Goal: Information Seeking & Learning: Learn about a topic

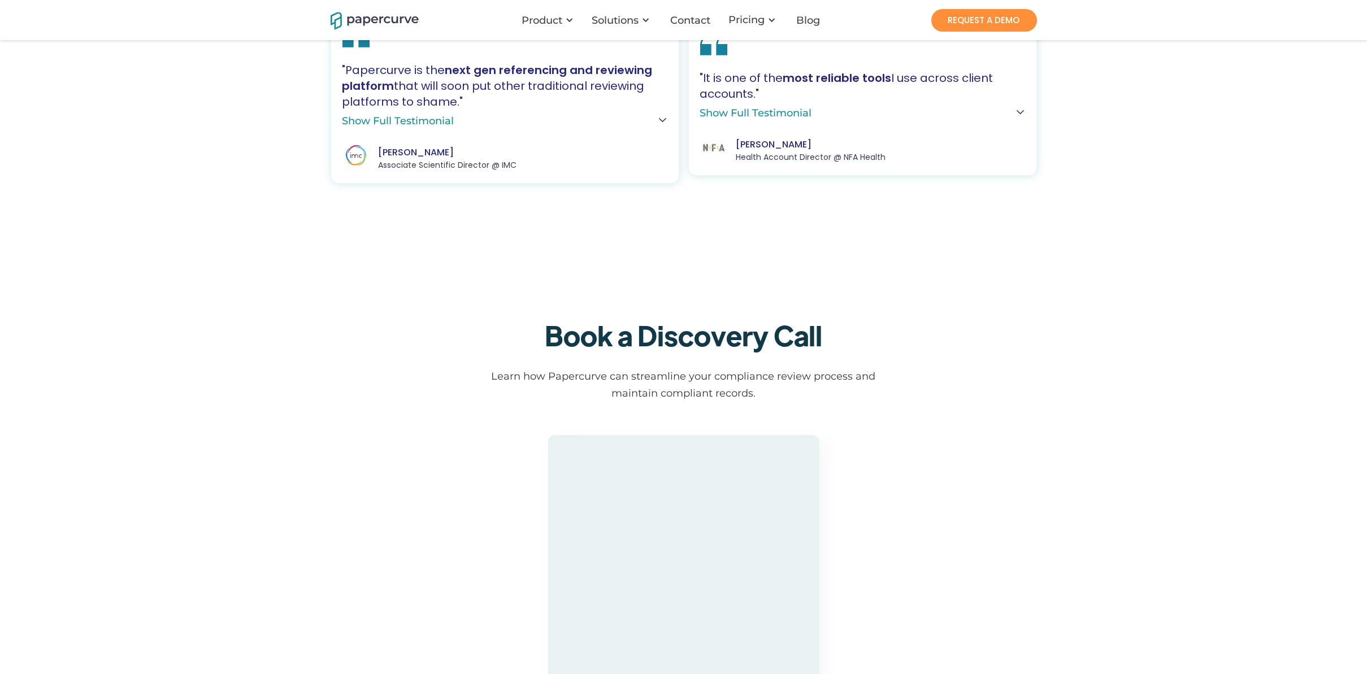
scroll to position [3107, 0]
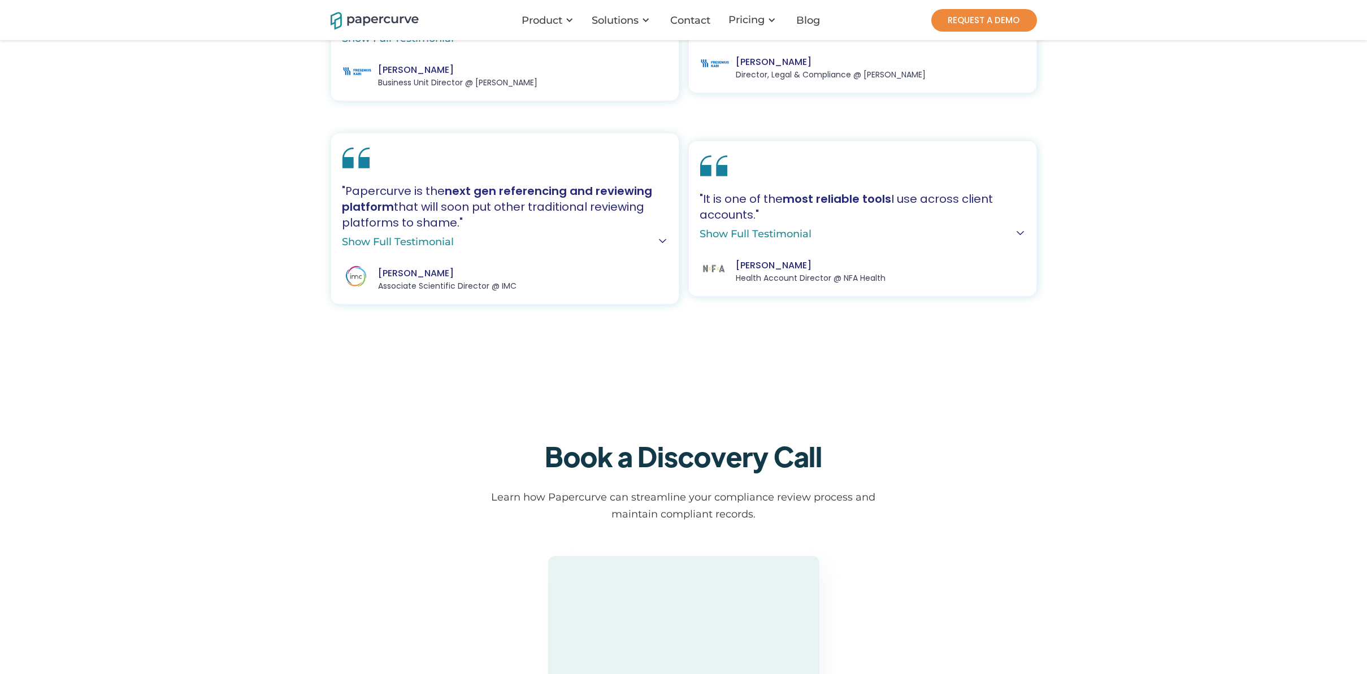
click at [981, 20] on link "REQUEST A DEMO" at bounding box center [984, 20] width 106 height 23
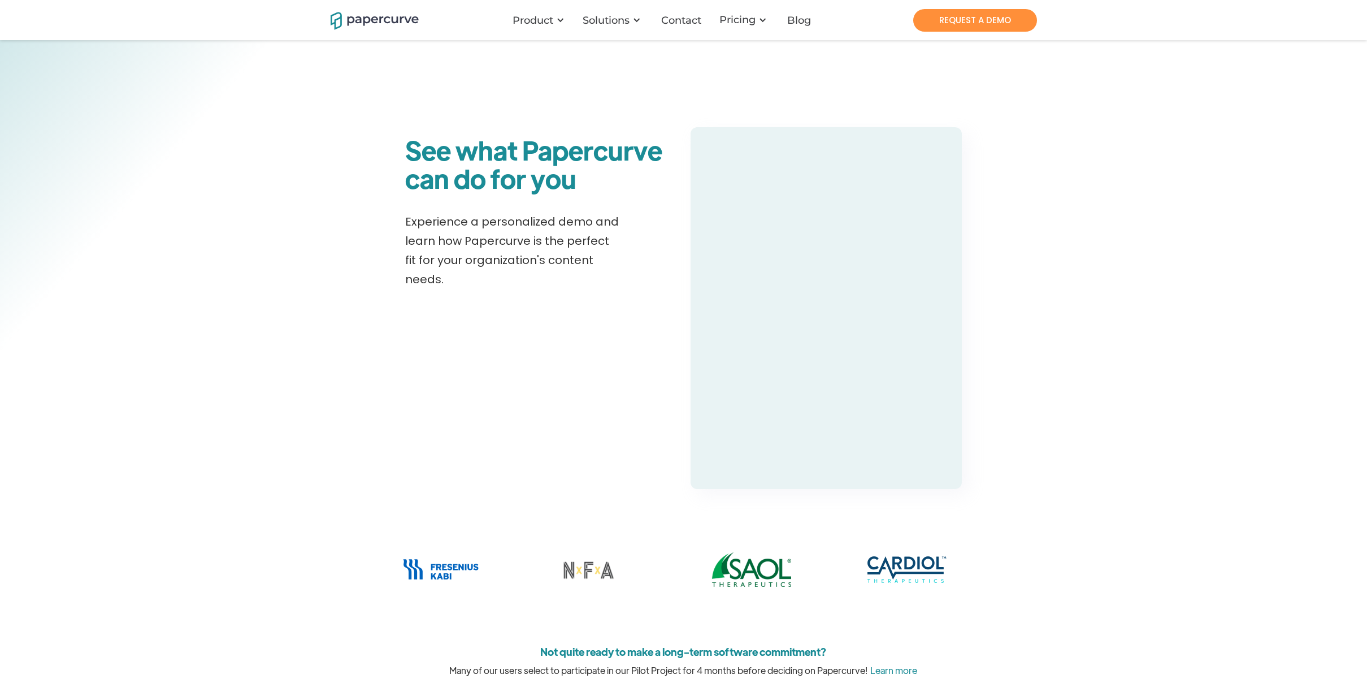
click at [331, 20] on img "home" at bounding box center [375, 20] width 88 height 20
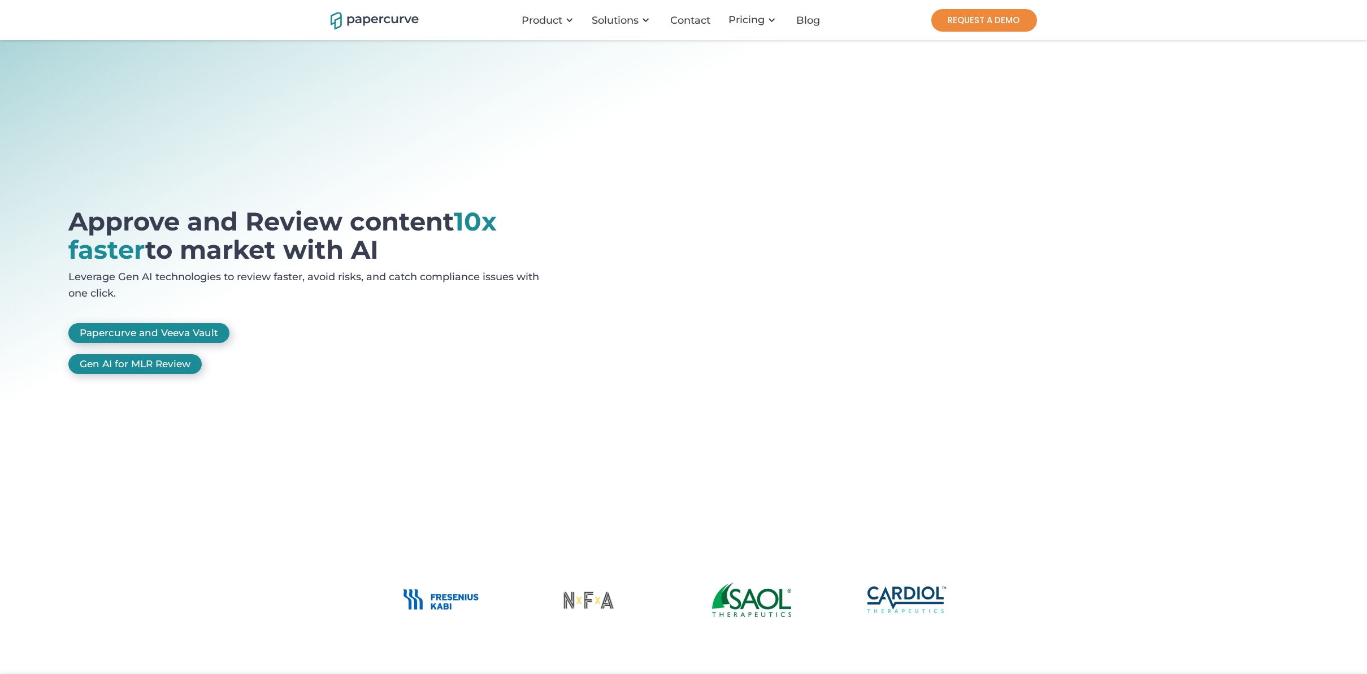
click at [1030, 14] on link "REQUEST A DEMO" at bounding box center [984, 20] width 106 height 23
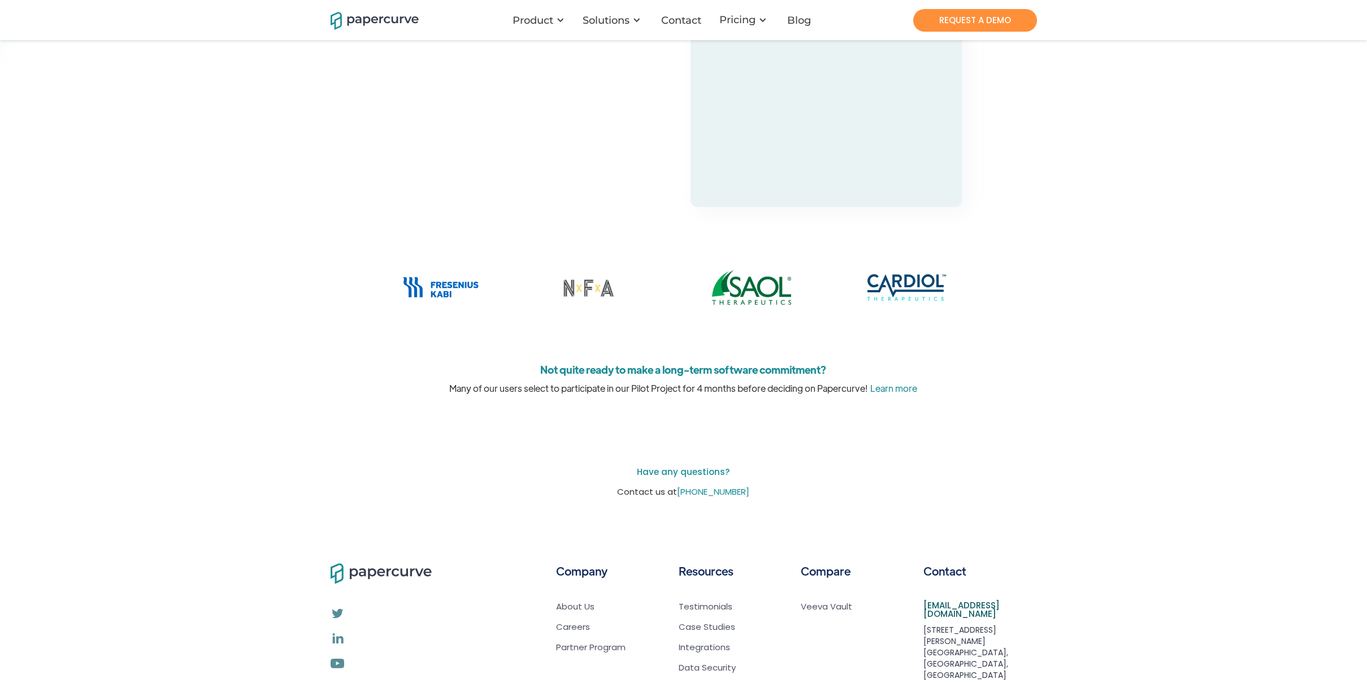
scroll to position [394, 0]
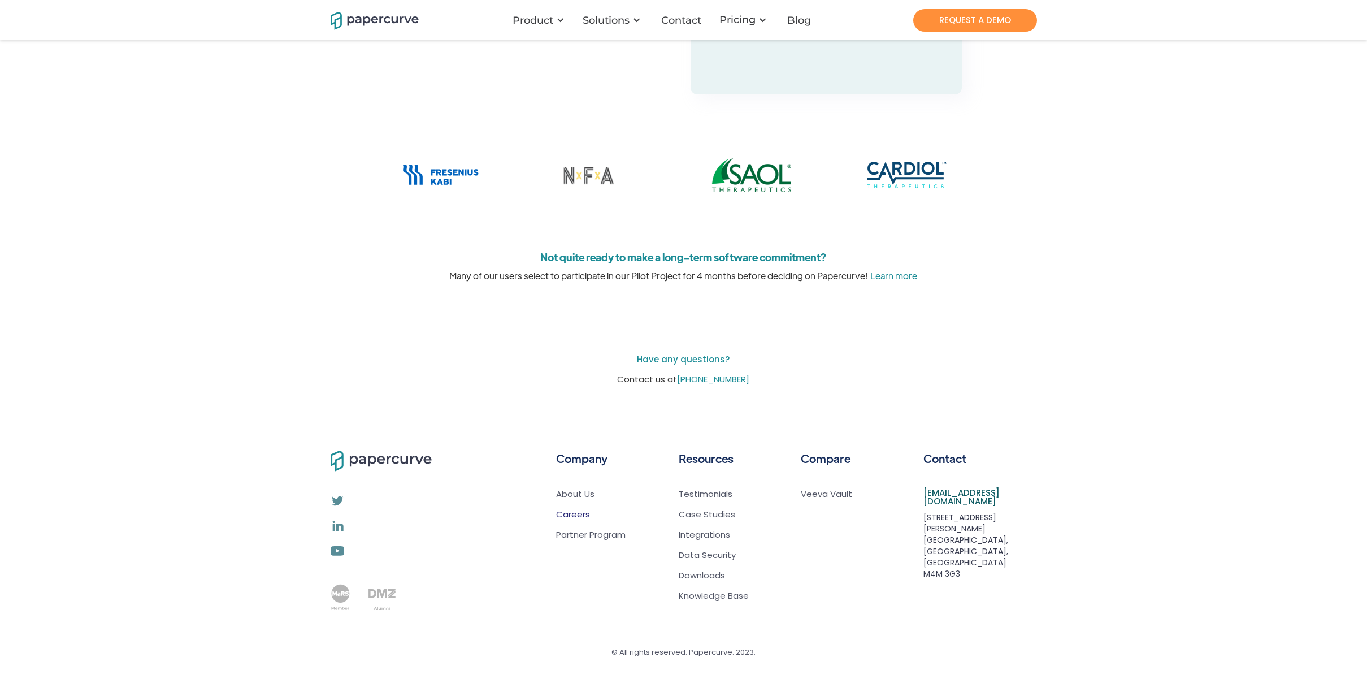
click at [572, 510] on link "Careers" at bounding box center [591, 514] width 69 height 11
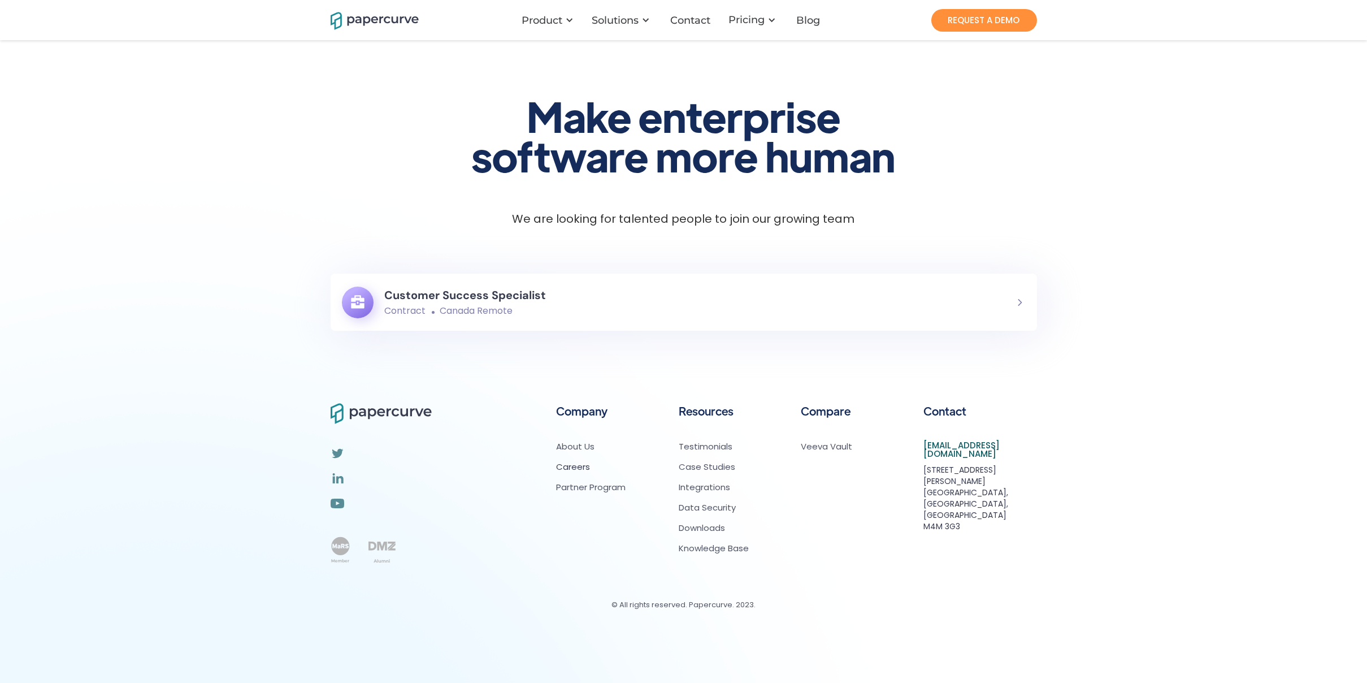
click at [688, 311] on link "Customer Success Specialist Contract Canada Remote" at bounding box center [684, 301] width 706 height 57
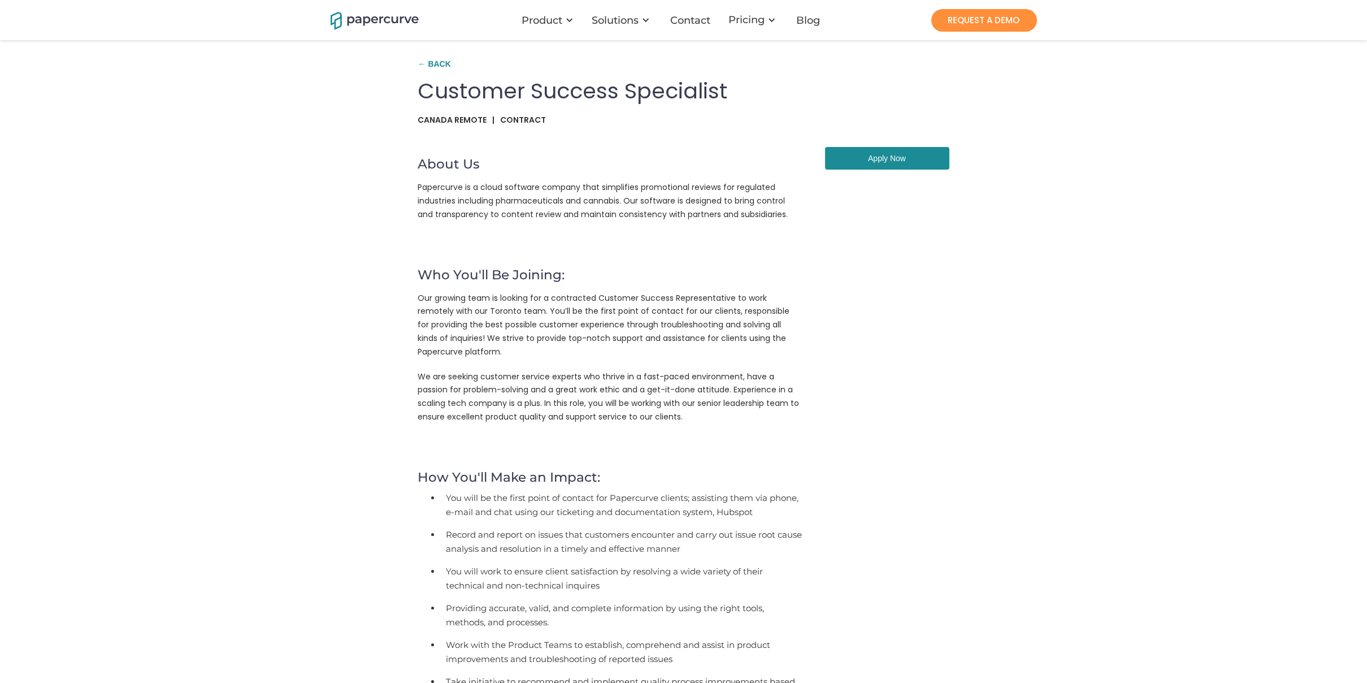
click at [394, 27] on img "home" at bounding box center [375, 20] width 88 height 20
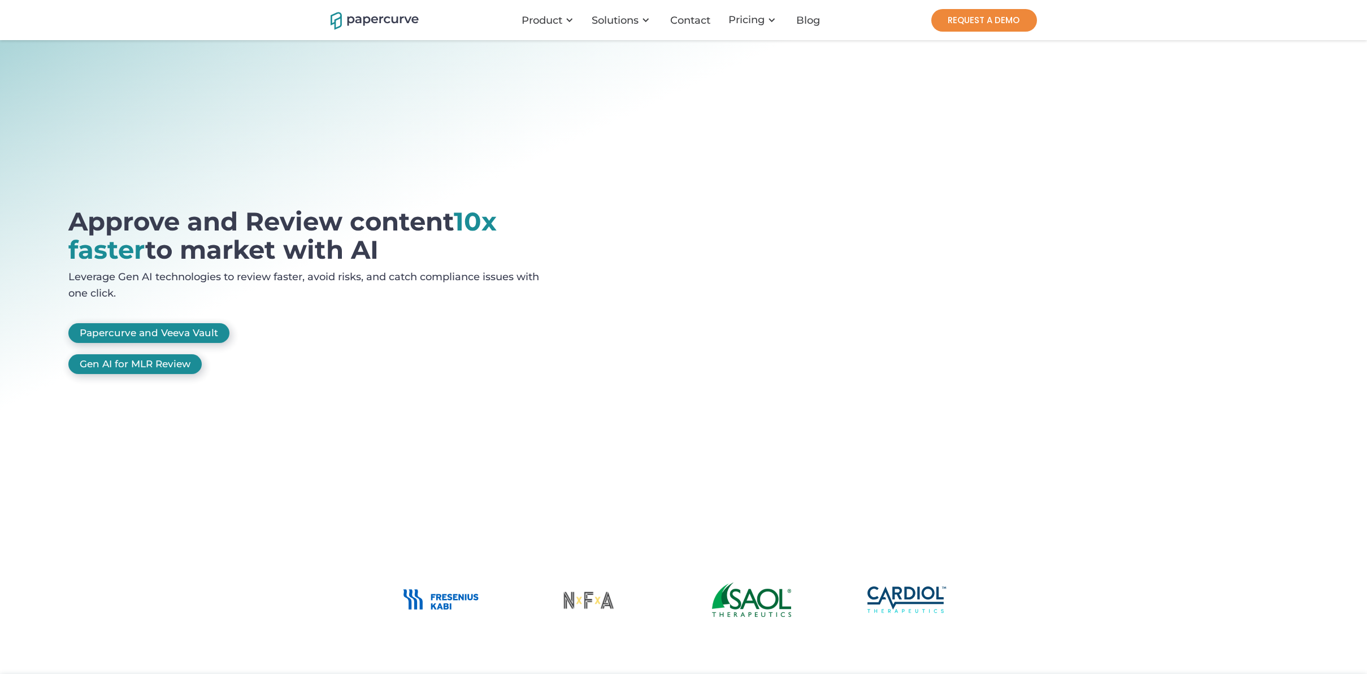
click at [987, 23] on link "REQUEST A DEMO" at bounding box center [984, 20] width 106 height 23
